Goal: Information Seeking & Learning: Learn about a topic

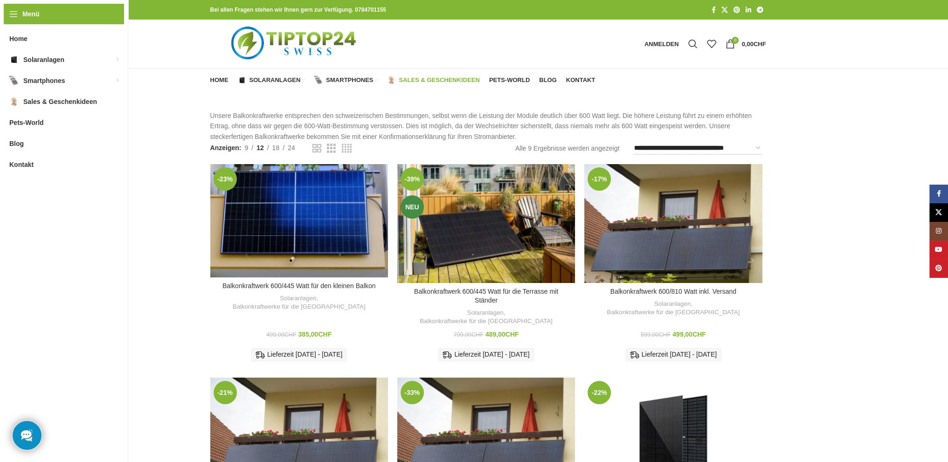
click at [407, 78] on span "Sales & Geschenkideen" at bounding box center [439, 79] width 81 height 7
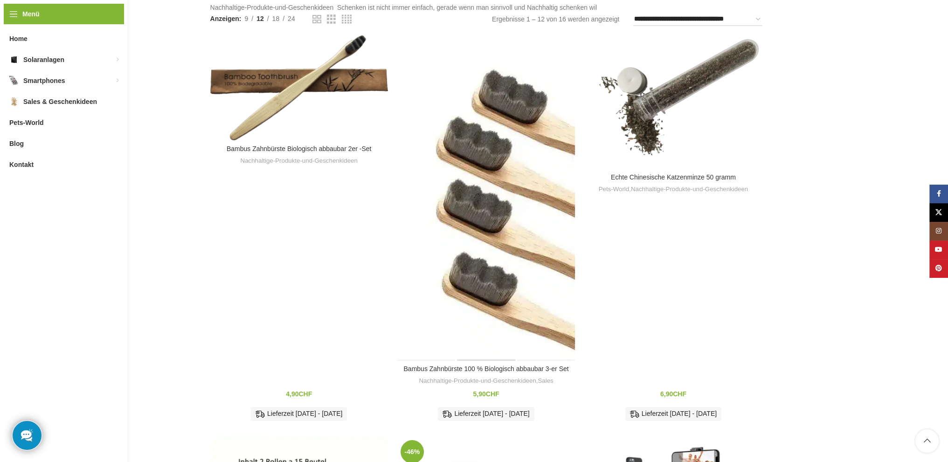
scroll to position [109, 0]
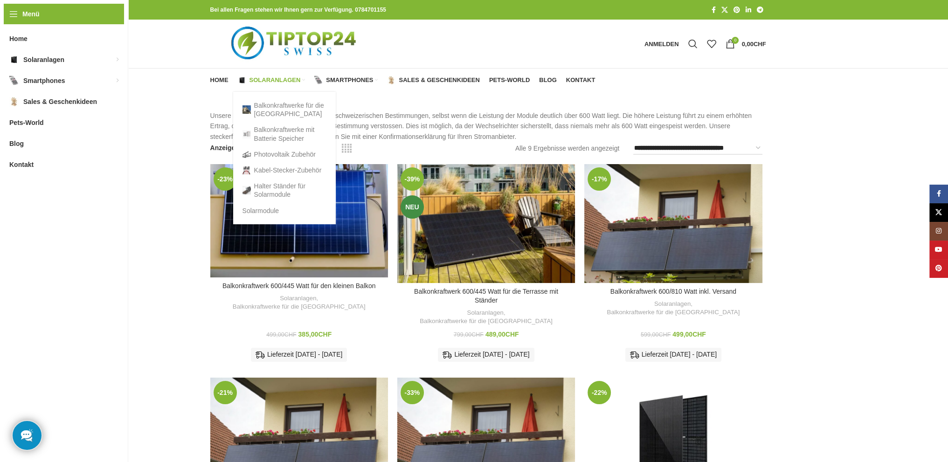
click at [283, 76] on link "Solaranlagen" at bounding box center [272, 80] width 68 height 19
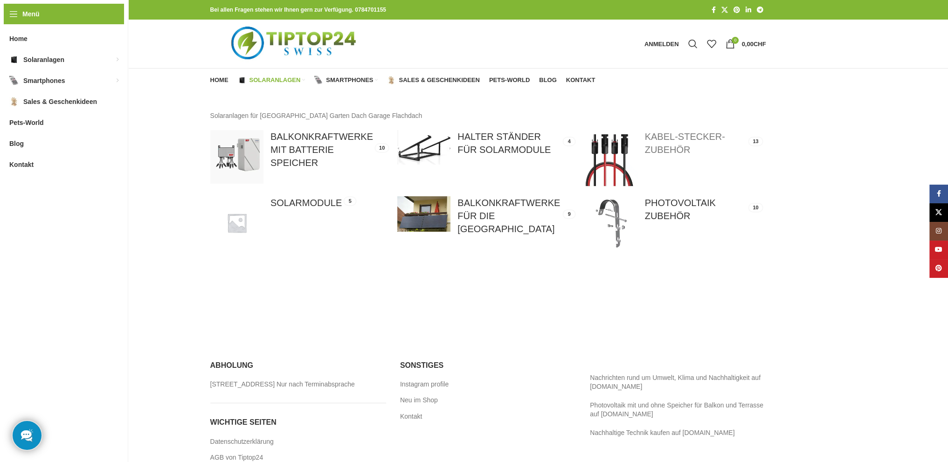
click at [667, 151] on link at bounding box center [673, 158] width 178 height 56
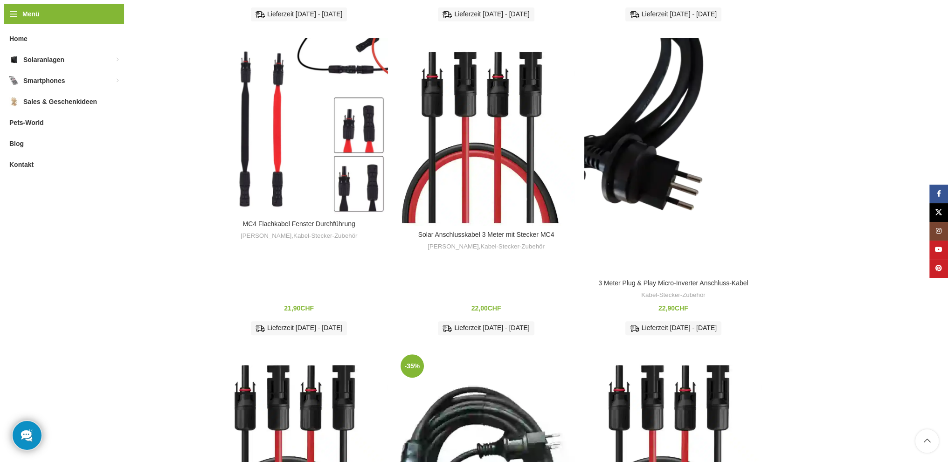
scroll to position [388, 0]
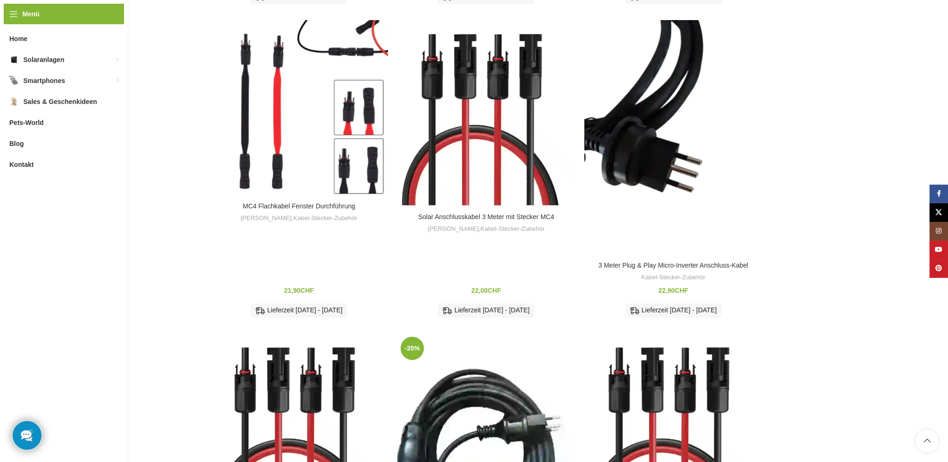
drag, startPoint x: 472, startPoint y: 346, endPoint x: 444, endPoint y: 328, distance: 33.0
click at [444, 328] on div "Produkt-Typ: MC4 Solar-Verlängerungskabel Kabellänge: gesamt 2 mal 3Meter beide…" at bounding box center [486, 337] width 166 height 31
copy div "MC4 Solar-Verlängerungskabel Kabellänge: gesamt 2 mal 3Meter beide Schwarz Kabe…"
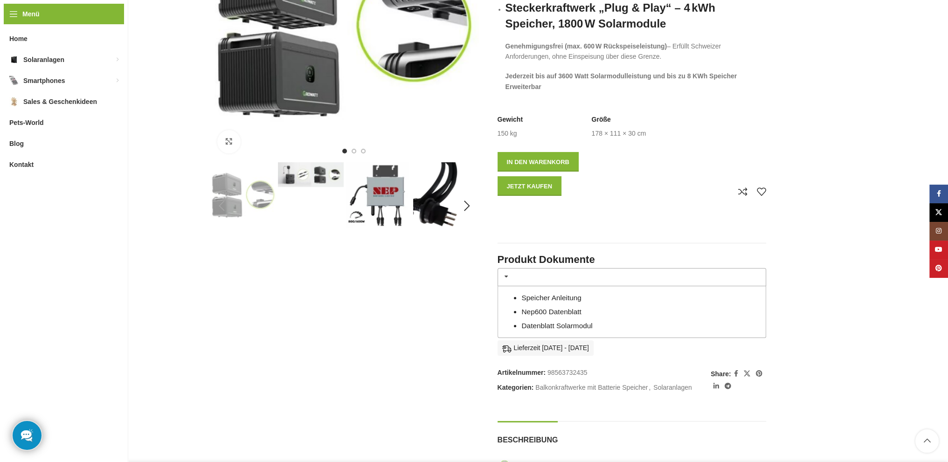
scroll to position [295, 0]
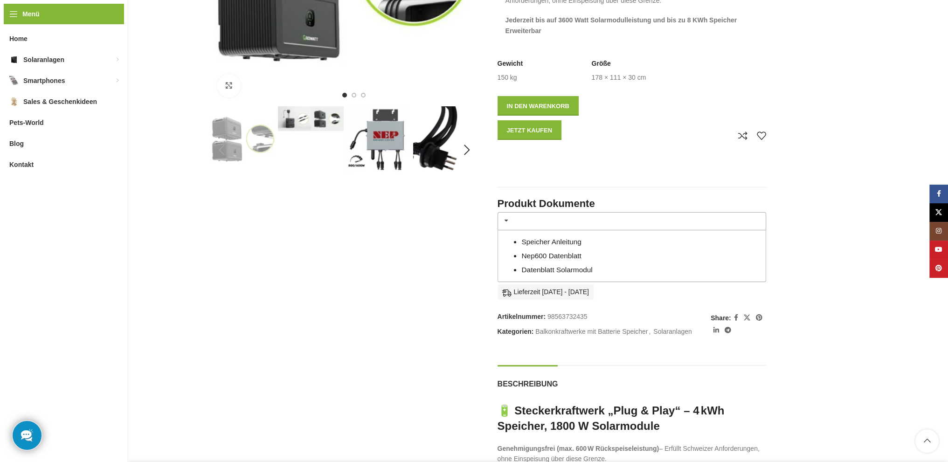
click at [572, 252] on link "Nep600 Datenblatt" at bounding box center [551, 256] width 60 height 8
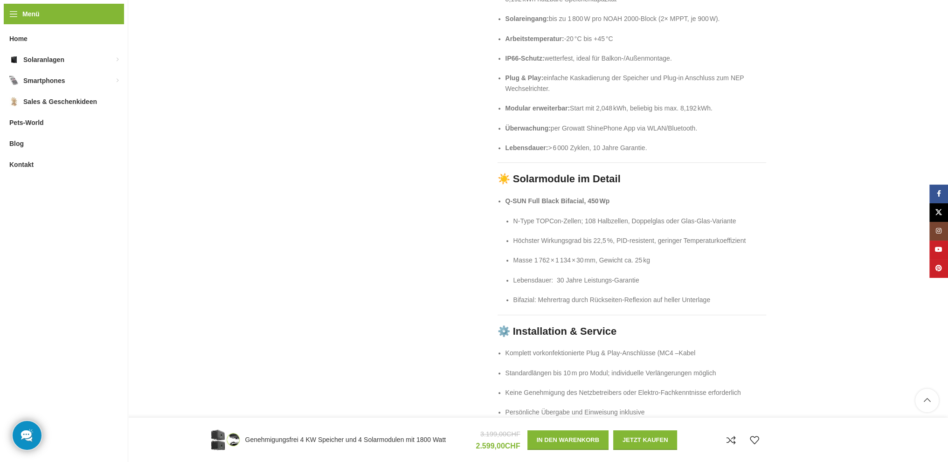
scroll to position [1150, 0]
click at [655, 345] on p "Komplett vorkonfektionierte Plug & Play‑Anschlüsse (MC4 –Kabel" at bounding box center [635, 350] width 261 height 10
drag, startPoint x: 659, startPoint y: 339, endPoint x: 705, endPoint y: 343, distance: 45.8
click at [705, 345] on p "Komplett vorkonfektionierte Plug & Play‑Anschlüsse (MC4 –Kabel" at bounding box center [635, 350] width 261 height 10
click at [744, 324] on div "🔋 Steckerkraftwerk „Plug & Play“ – 4 kWh Speicher, 1800 W Solarmodule Genehmigu…" at bounding box center [631, 110] width 269 height 1125
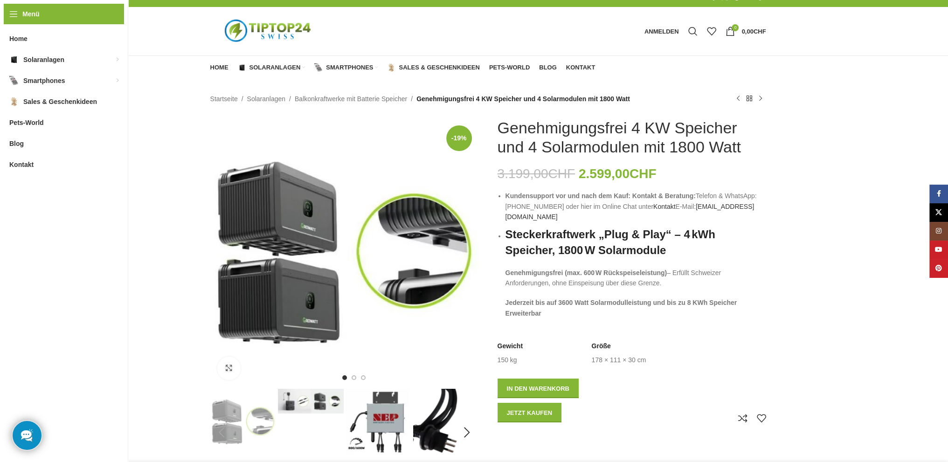
scroll to position [0, 0]
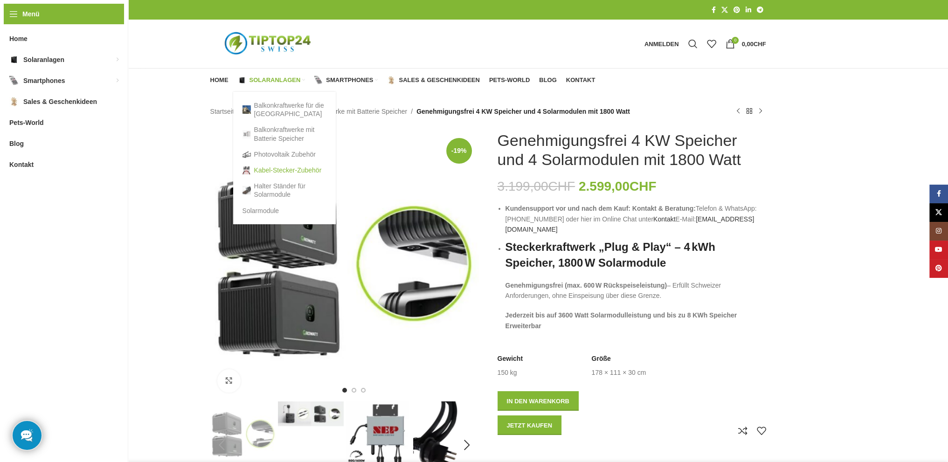
click at [285, 169] on link "Kabel-Stecker-Zubehör" at bounding box center [284, 170] width 84 height 16
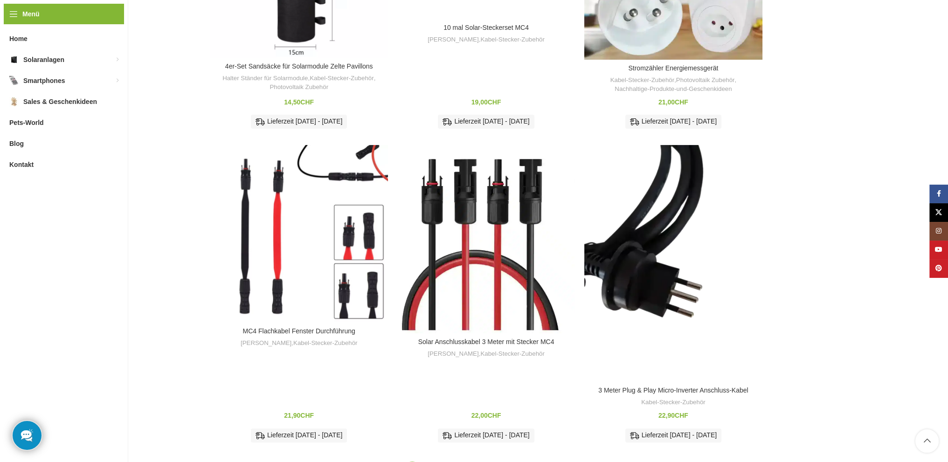
scroll to position [264, 0]
